Goal: Information Seeking & Learning: Learn about a topic

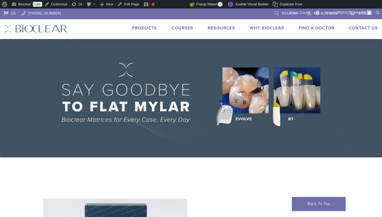
click at [140, 31] on li "Products" at bounding box center [144, 28] width 25 height 6
click at [152, 27] on link "Products" at bounding box center [144, 27] width 25 height 5
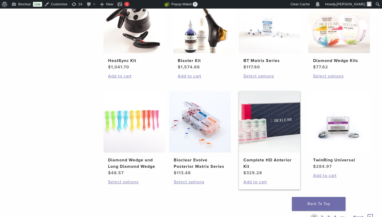
scroll to position [399, 0]
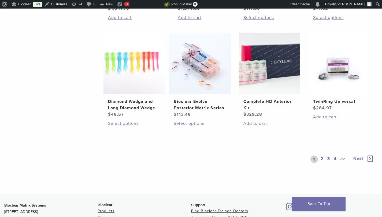
click at [322, 160] on link "2" at bounding box center [321, 159] width 5 height 7
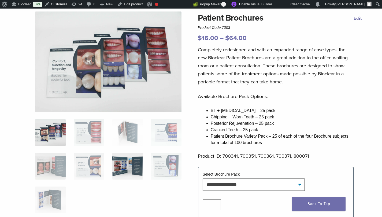
scroll to position [46, 0]
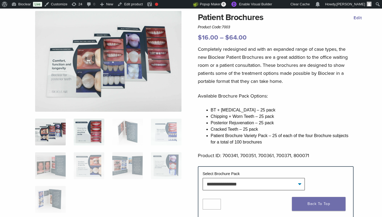
click at [80, 136] on img at bounding box center [89, 132] width 31 height 27
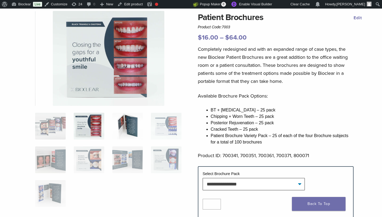
click at [133, 135] on img at bounding box center [127, 126] width 31 height 27
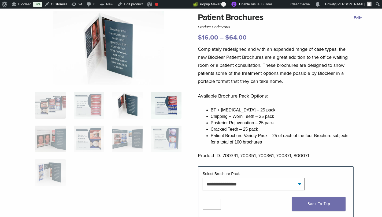
click at [165, 114] on img at bounding box center [166, 105] width 31 height 27
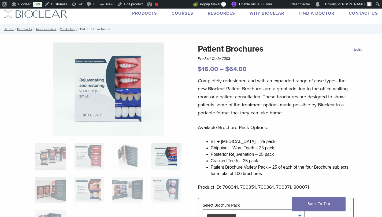
scroll to position [13, 0]
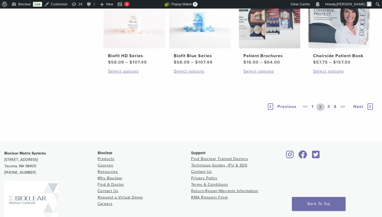
scroll to position [453, 0]
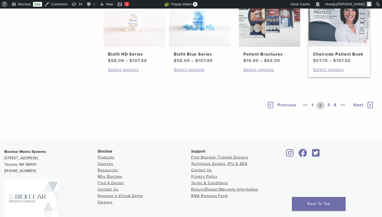
click at [344, 27] on img at bounding box center [339, 16] width 62 height 62
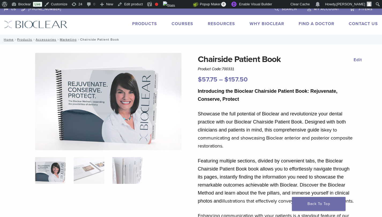
scroll to position [9, 0]
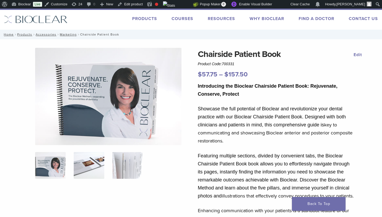
click at [86, 165] on img at bounding box center [89, 165] width 31 height 27
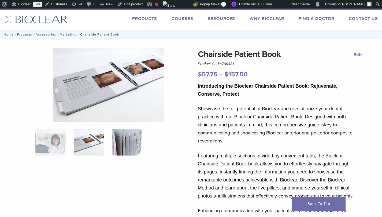
click at [127, 146] on img at bounding box center [127, 142] width 31 height 27
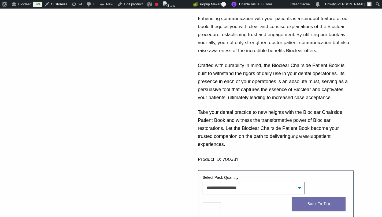
scroll to position [0, 0]
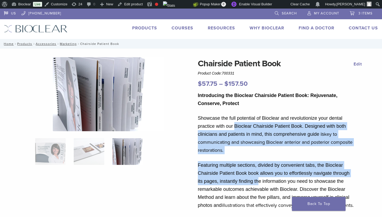
drag, startPoint x: 235, startPoint y: 130, endPoint x: 257, endPoint y: 180, distance: 54.7
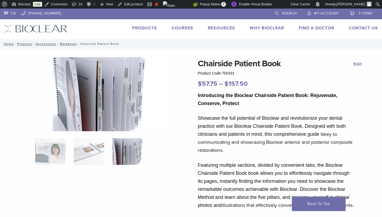
click at [258, 180] on span "Featuring multiple sections, divided by convenient tabs, the Bioclear Chairside…" at bounding box center [274, 186] width 152 height 46
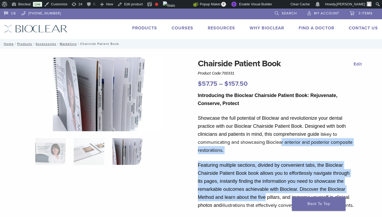
drag, startPoint x: 269, startPoint y: 182, endPoint x: 280, endPoint y: 139, distance: 44.0
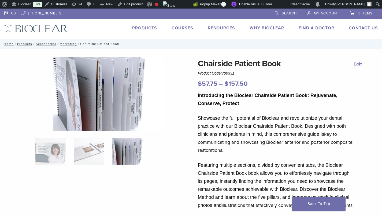
click at [280, 139] on p "Showcase the full potential of Bioclear and revolutionize your dental practice …" at bounding box center [276, 134] width 156 height 40
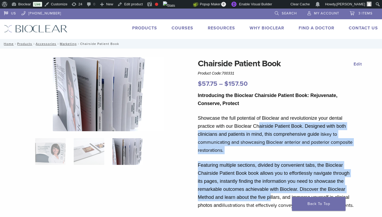
drag, startPoint x: 260, startPoint y: 142, endPoint x: 270, endPoint y: 197, distance: 55.6
click at [271, 196] on span "Featuring multiple sections, divided by convenient tabs, the Bioclear Chairside…" at bounding box center [274, 186] width 152 height 46
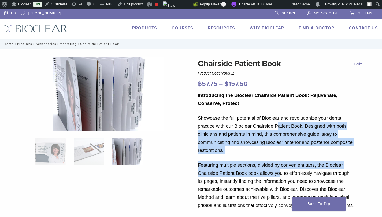
drag, startPoint x: 279, startPoint y: 176, endPoint x: 279, endPoint y: 127, distance: 48.5
click at [279, 127] on span "Showcase the full potential of Bioclear and revolutionize your dental practice …" at bounding box center [272, 126] width 148 height 21
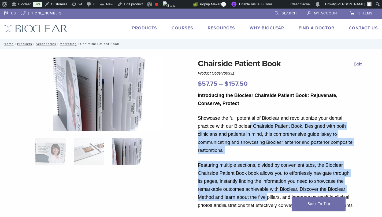
drag, startPoint x: 251, startPoint y: 134, endPoint x: 268, endPoint y: 195, distance: 63.3
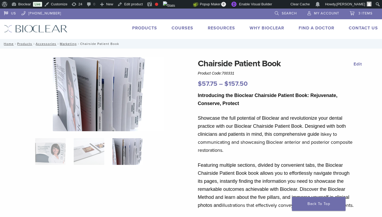
drag, startPoint x: 268, startPoint y: 195, endPoint x: 268, endPoint y: 192, distance: 3.5
click at [268, 195] on p "Featuring multiple sections, divided by convenient tabs, the Bioclear Chairside…" at bounding box center [276, 185] width 156 height 48
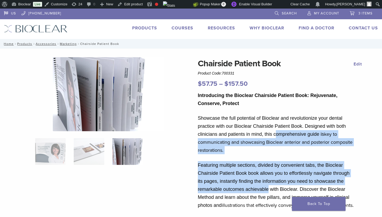
drag, startPoint x: 273, startPoint y: 175, endPoint x: 274, endPoint y: 137, distance: 38.1
click at [274, 137] on span "Showcase the full potential of Bioclear and revolutionize your dental practice …" at bounding box center [272, 126] width 148 height 21
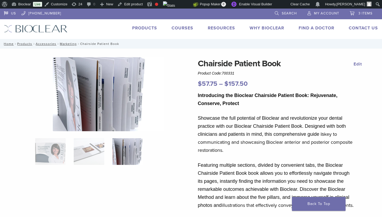
click at [143, 27] on link "Products" at bounding box center [144, 27] width 25 height 5
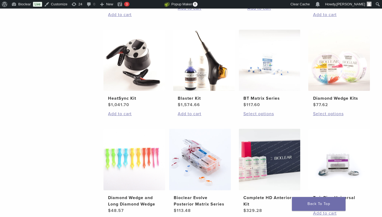
scroll to position [374, 0]
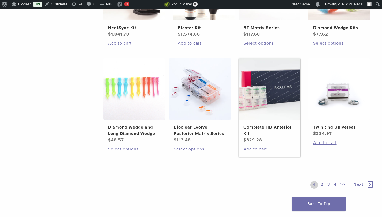
click at [253, 89] on img at bounding box center [270, 89] width 62 height 62
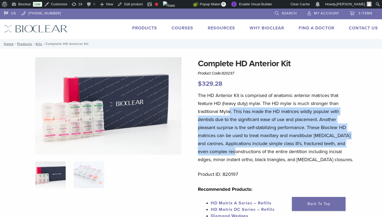
drag, startPoint x: 232, startPoint y: 124, endPoint x: 237, endPoint y: 152, distance: 28.8
click at [237, 153] on p "The HD Anterior Kit is comprised of anatomic anterior matrices that feature HD …" at bounding box center [276, 128] width 156 height 72
click at [234, 149] on p "The HD Anterior Kit is comprised of anatomic anterior matrices that feature HD …" at bounding box center [276, 128] width 156 height 72
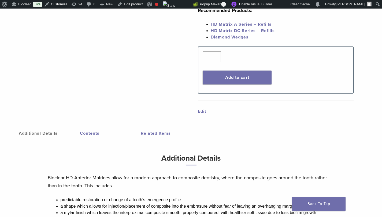
scroll to position [292, 0]
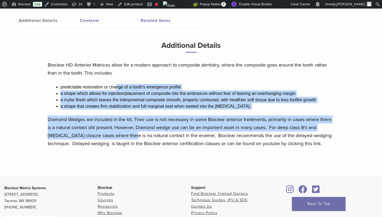
drag, startPoint x: 122, startPoint y: 102, endPoint x: 132, endPoint y: 139, distance: 38.7
click at [132, 139] on div "Bioclear HD Anterior Matrices allow for a modern approach to composite dentistr…" at bounding box center [191, 108] width 287 height 94
click at [132, 139] on p "Diamond Wedges are included in the kit. Their use is not necessary in some Bioc…" at bounding box center [191, 132] width 287 height 32
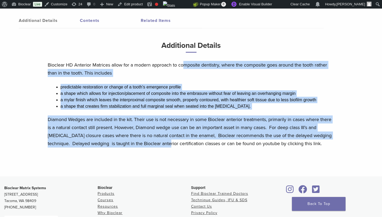
drag, startPoint x: 182, startPoint y: 141, endPoint x: 184, endPoint y: 66, distance: 75.8
click at [184, 66] on div "Bioclear HD Anterior Matrices allow for a modern approach to composite dentistr…" at bounding box center [191, 108] width 287 height 94
click at [184, 66] on p "Bioclear HD Anterior Matrices allow for a modern approach to composite dentistr…" at bounding box center [191, 69] width 287 height 16
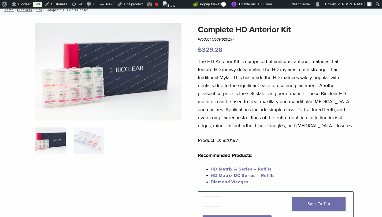
scroll to position [23, 0]
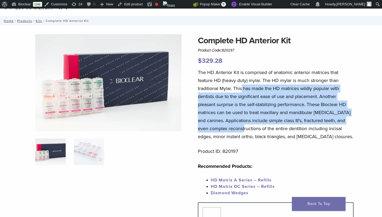
drag, startPoint x: 243, startPoint y: 89, endPoint x: 245, endPoint y: 127, distance: 37.8
click at [245, 127] on p "The HD Anterior Kit is comprised of anatomic anterior matrices that feature HD …" at bounding box center [276, 105] width 156 height 72
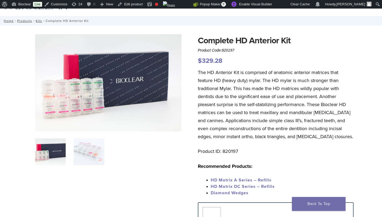
scroll to position [0, 0]
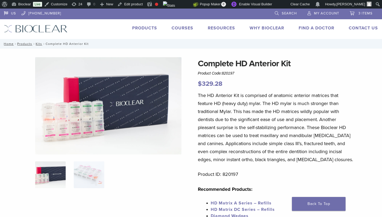
click at [147, 27] on link "Products" at bounding box center [144, 27] width 25 height 5
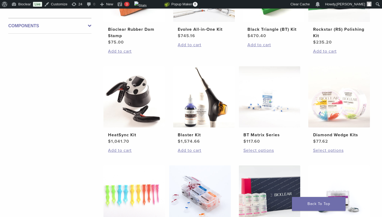
scroll to position [378, 0]
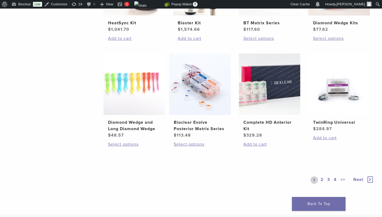
click at [320, 179] on link "2" at bounding box center [321, 180] width 5 height 7
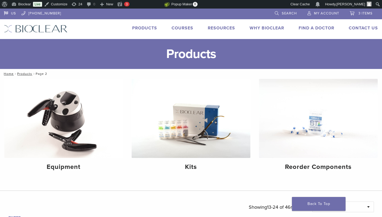
scroll to position [378, 0]
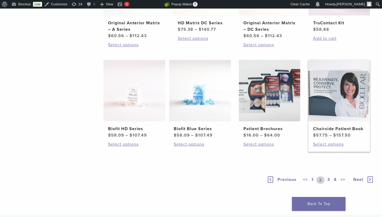
click at [331, 95] on img at bounding box center [339, 91] width 62 height 62
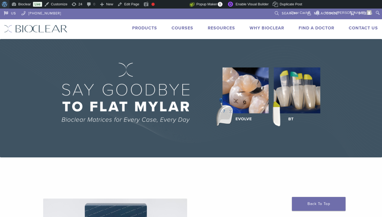
click at [5, 1] on span "Toolbar" at bounding box center [4, 3] width 4 height 7
